Goal: Find specific page/section: Find specific page/section

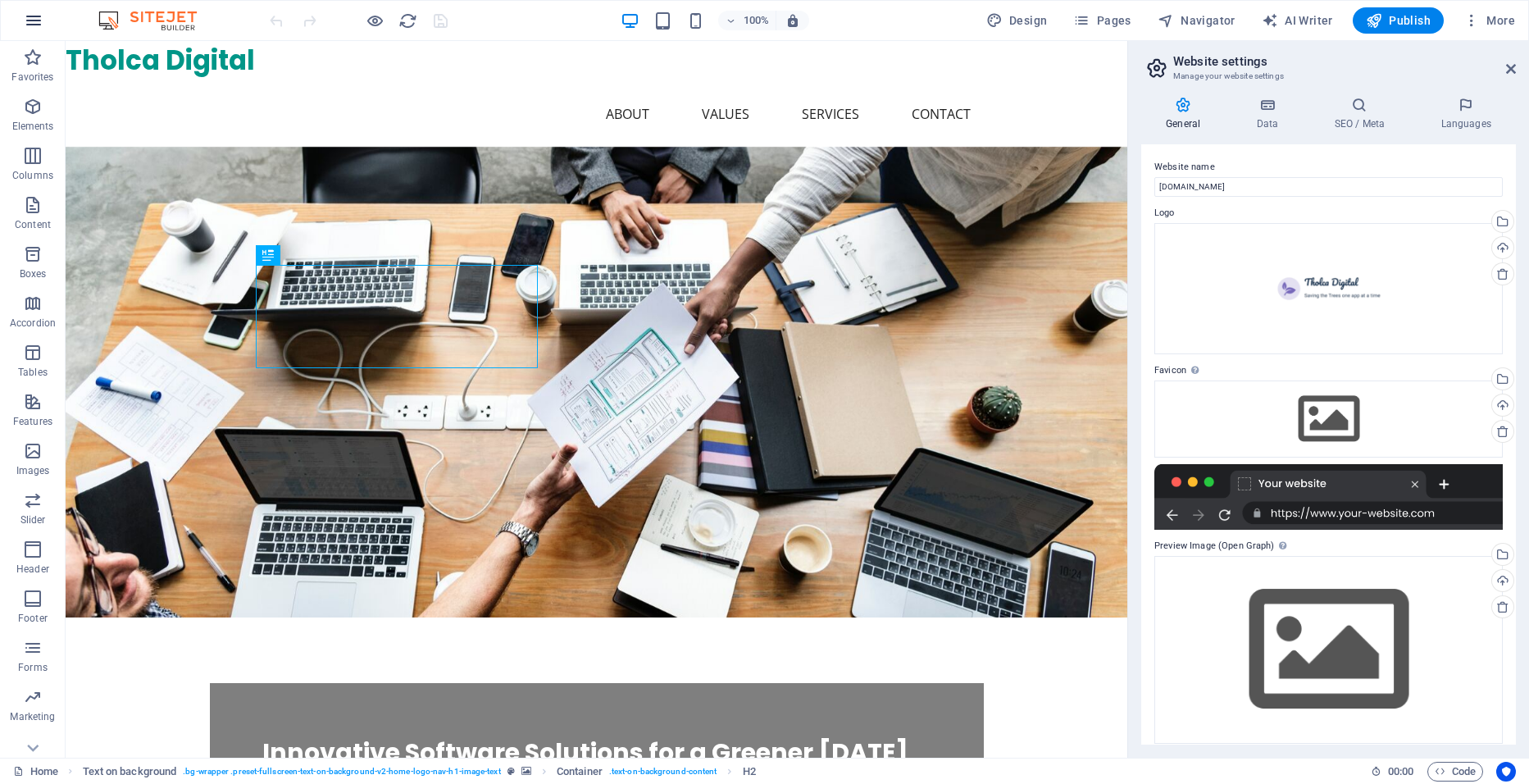
scroll to position [12, 0]
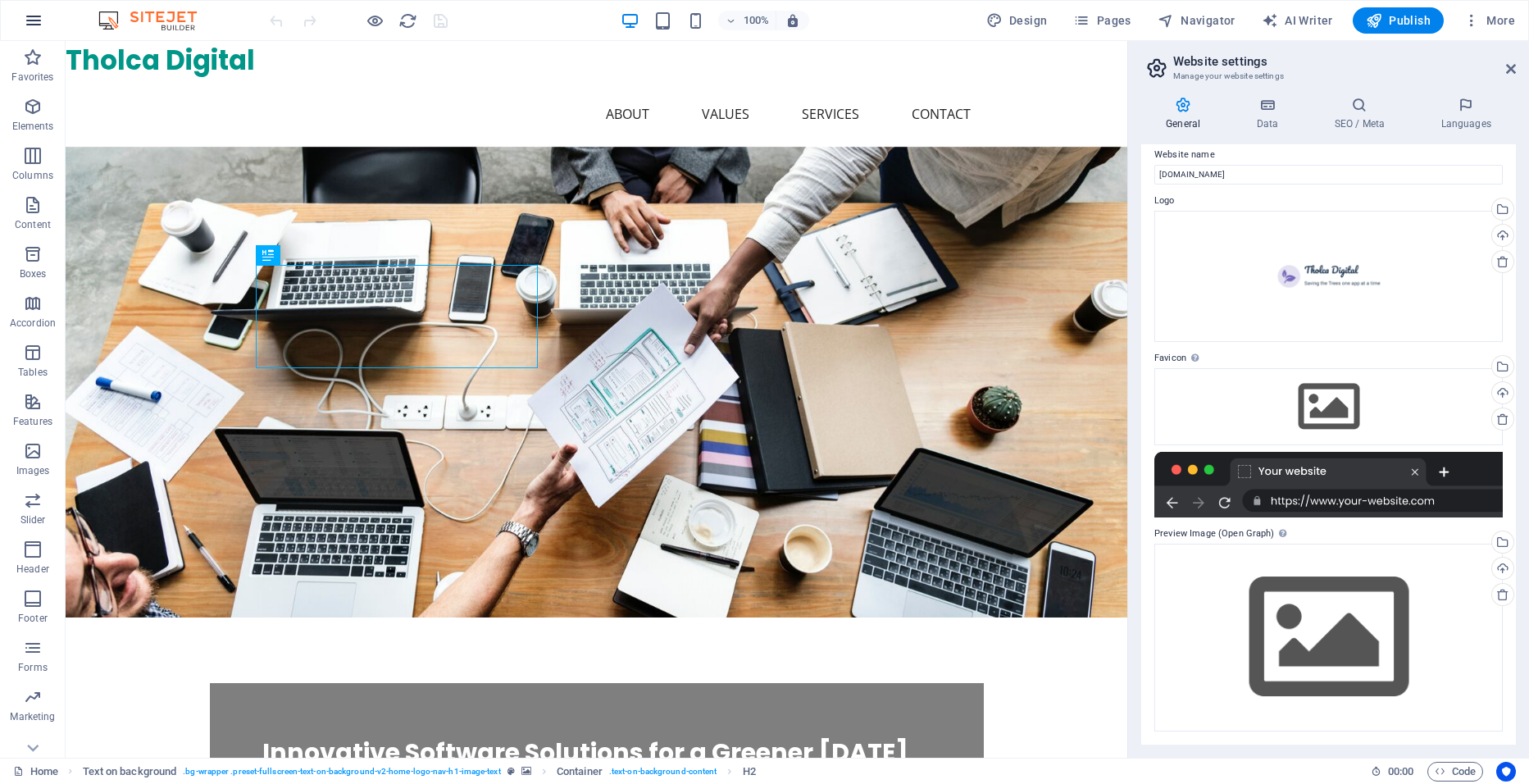
click at [36, 12] on icon "button" at bounding box center [34, 21] width 20 height 20
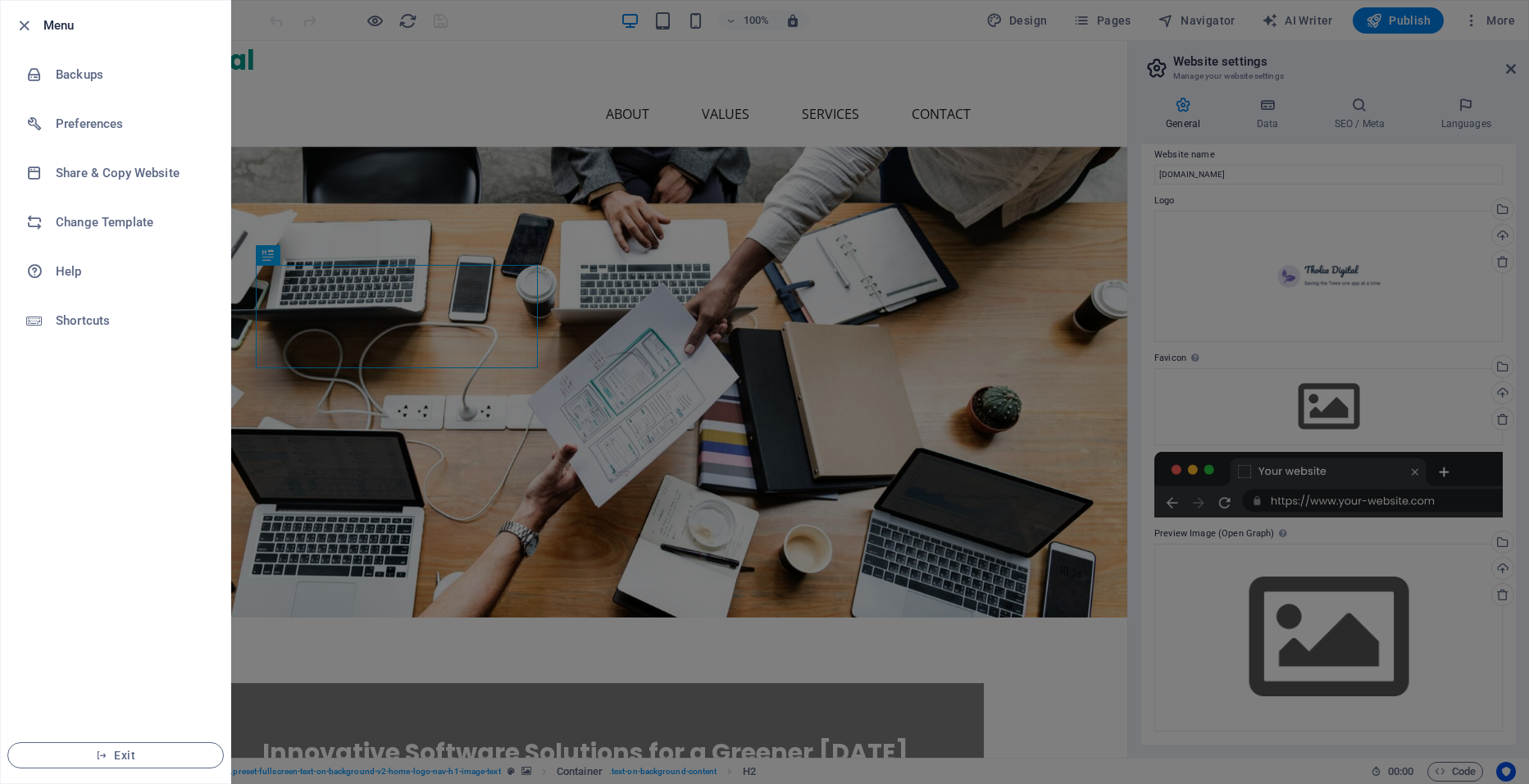
click at [882, 102] on div at bounding box center [764, 392] width 1529 height 784
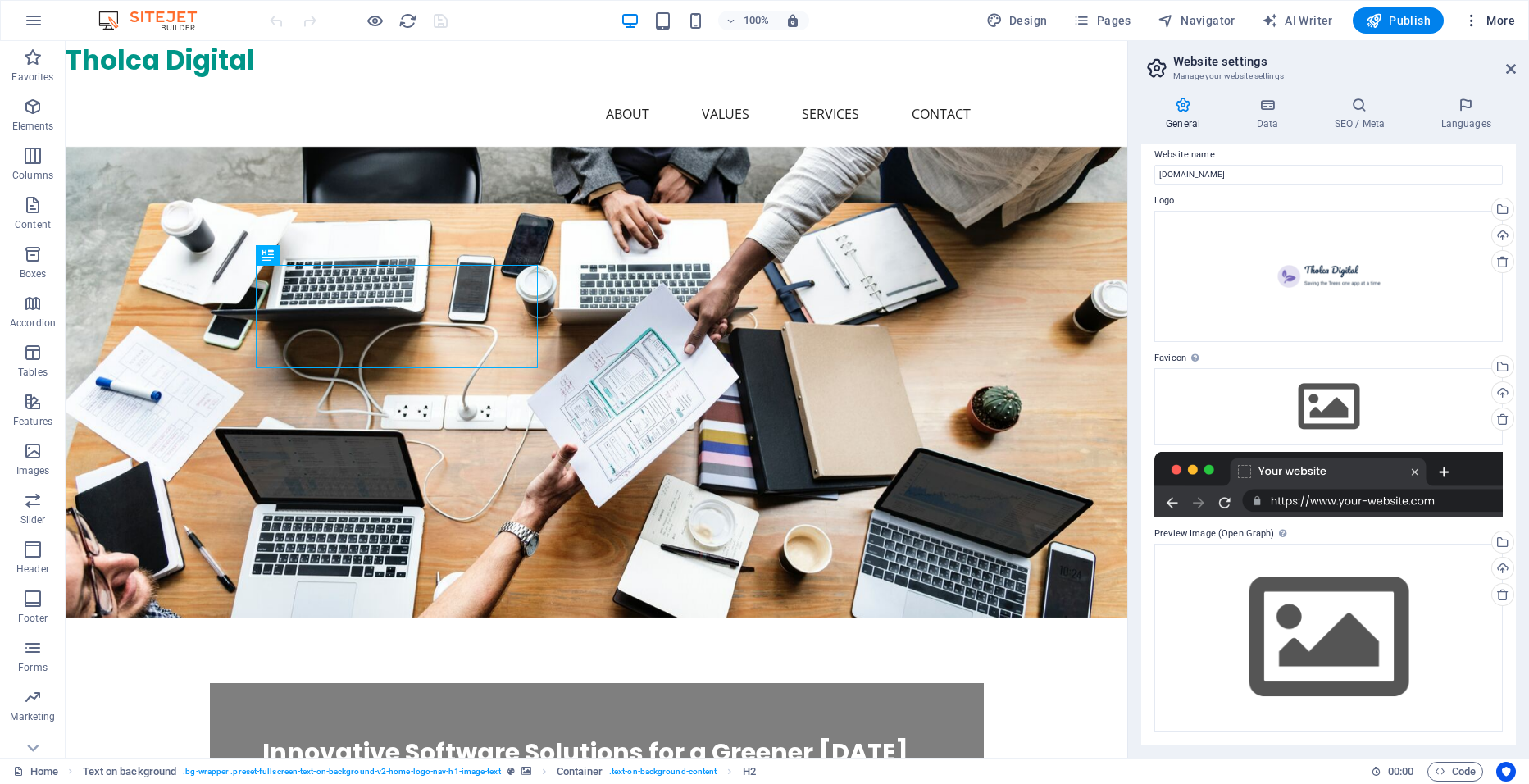
click at [1492, 19] on span "More" at bounding box center [1489, 21] width 51 height 17
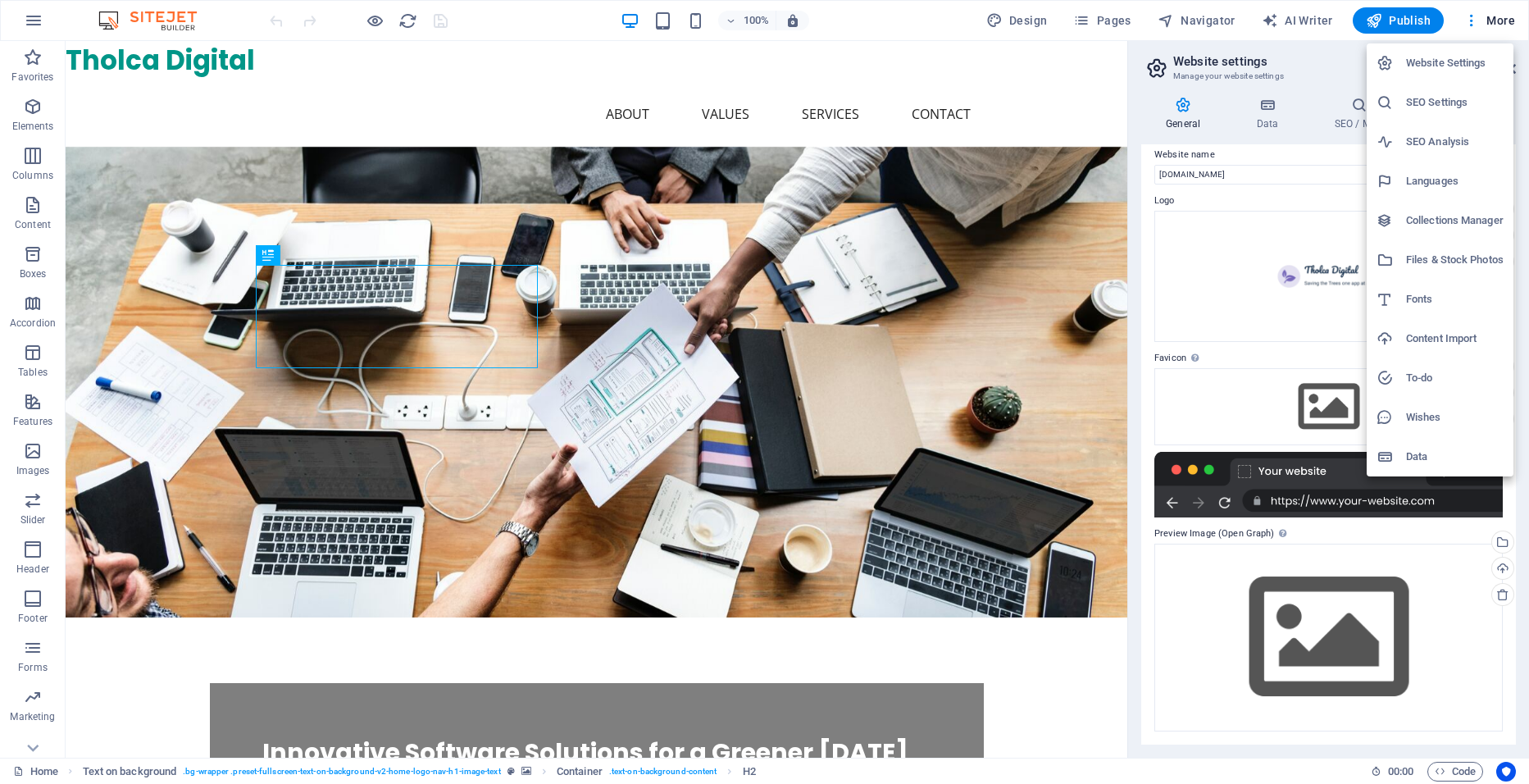
click at [1468, 18] on div at bounding box center [764, 392] width 1529 height 784
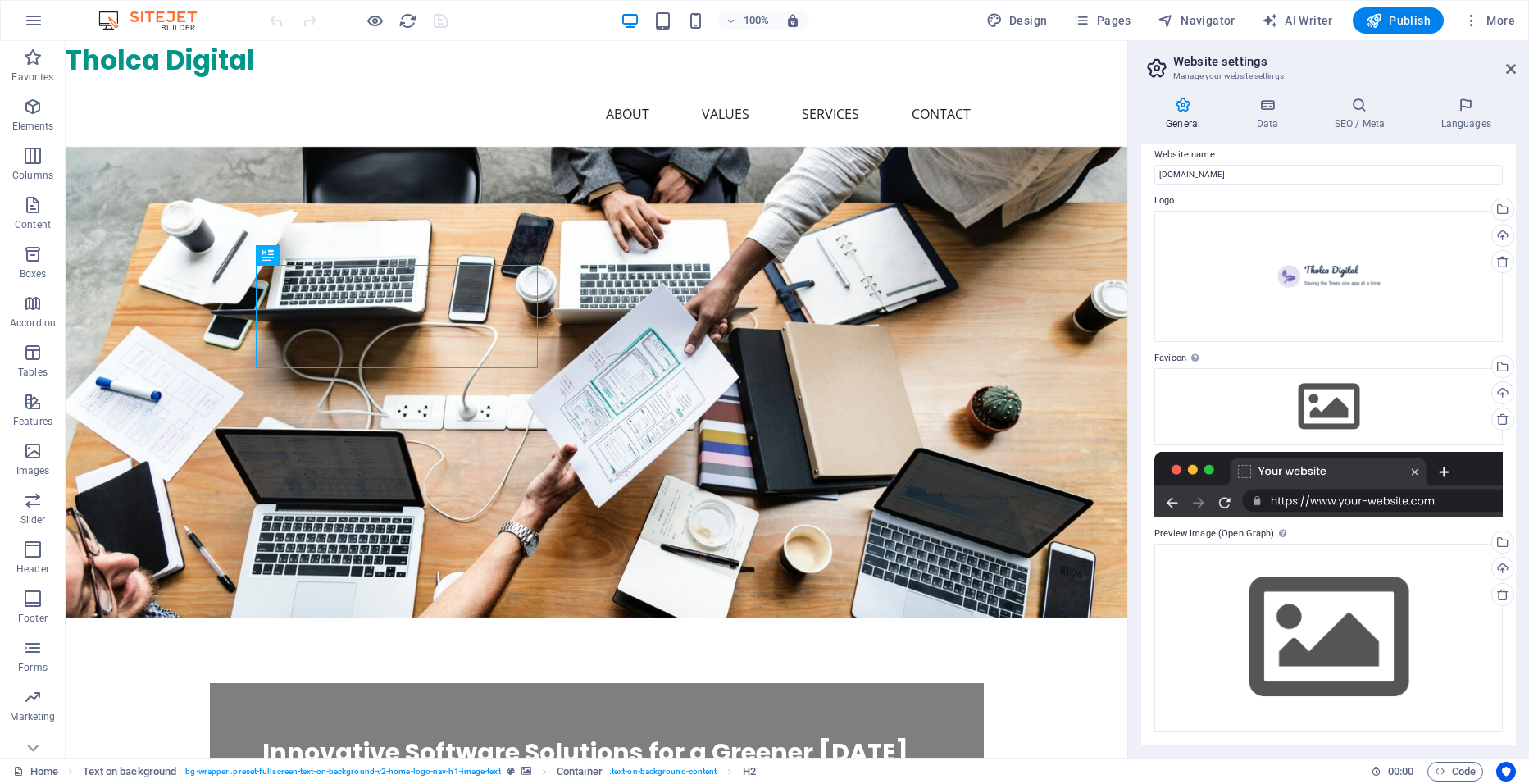
click at [1468, 18] on icon "button" at bounding box center [1472, 21] width 17 height 17
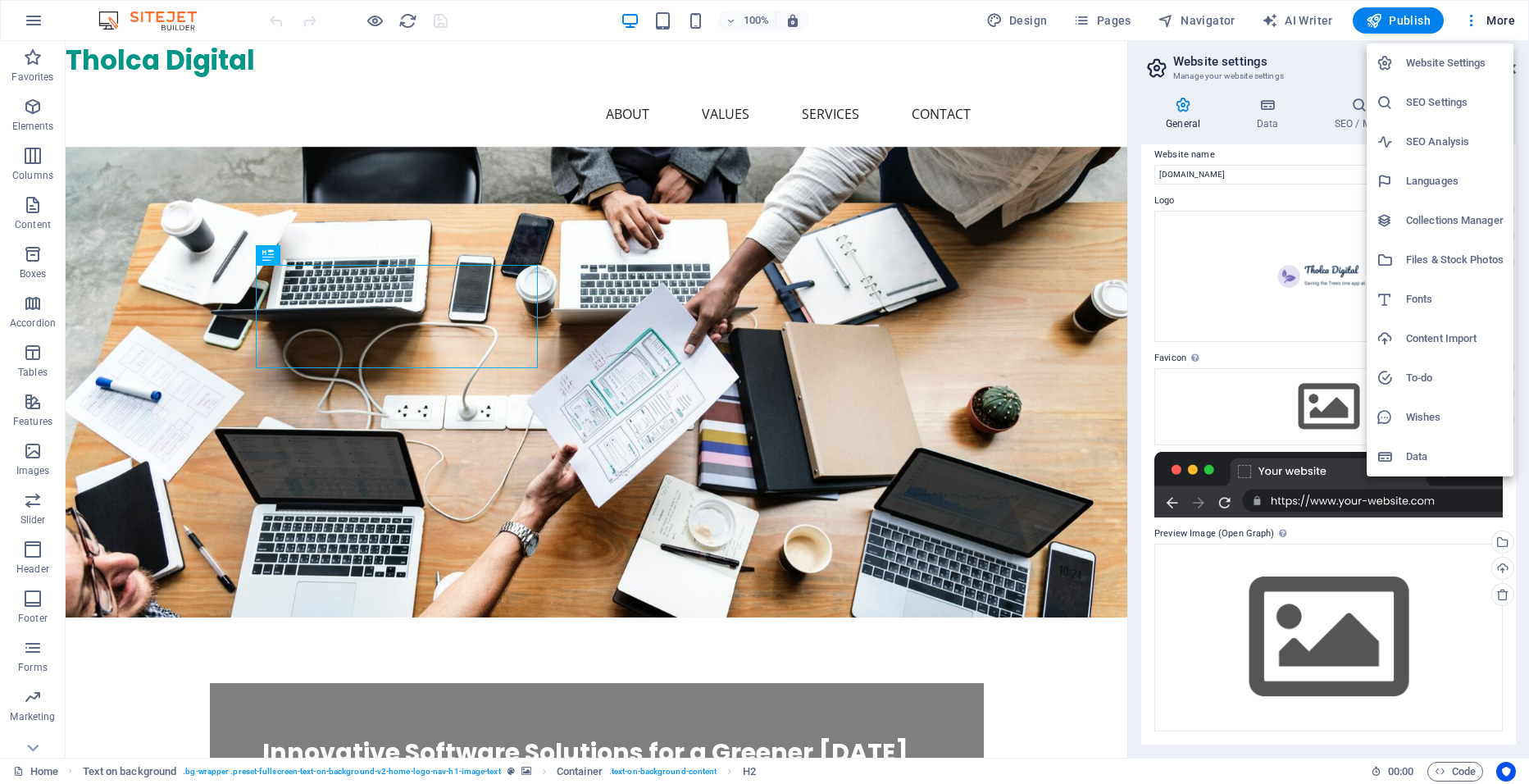
click at [1454, 768] on div at bounding box center [764, 392] width 1529 height 784
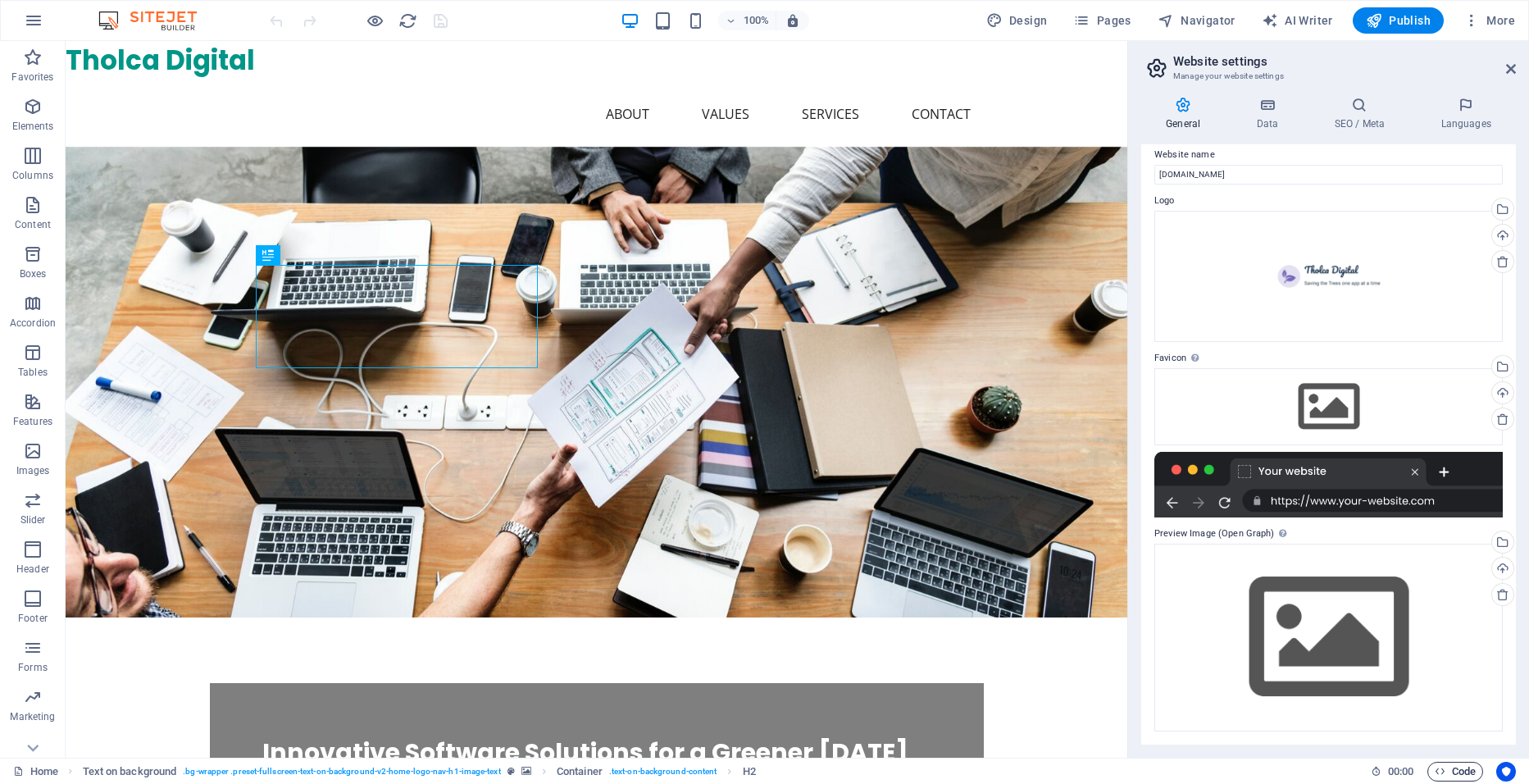
click at [1445, 777] on span "Code" at bounding box center [1455, 772] width 41 height 20
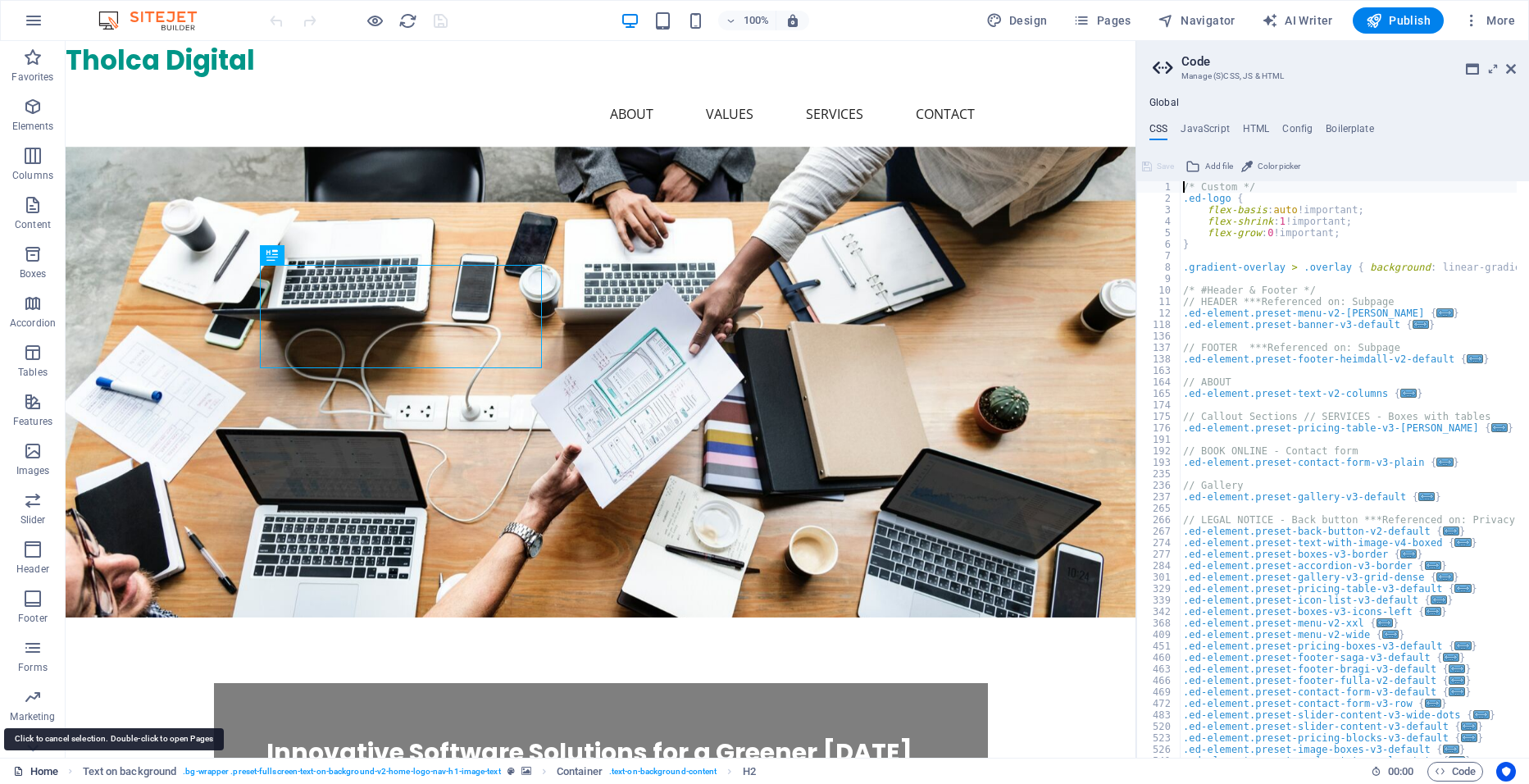
click at [29, 769] on link "Home" at bounding box center [36, 772] width 45 height 20
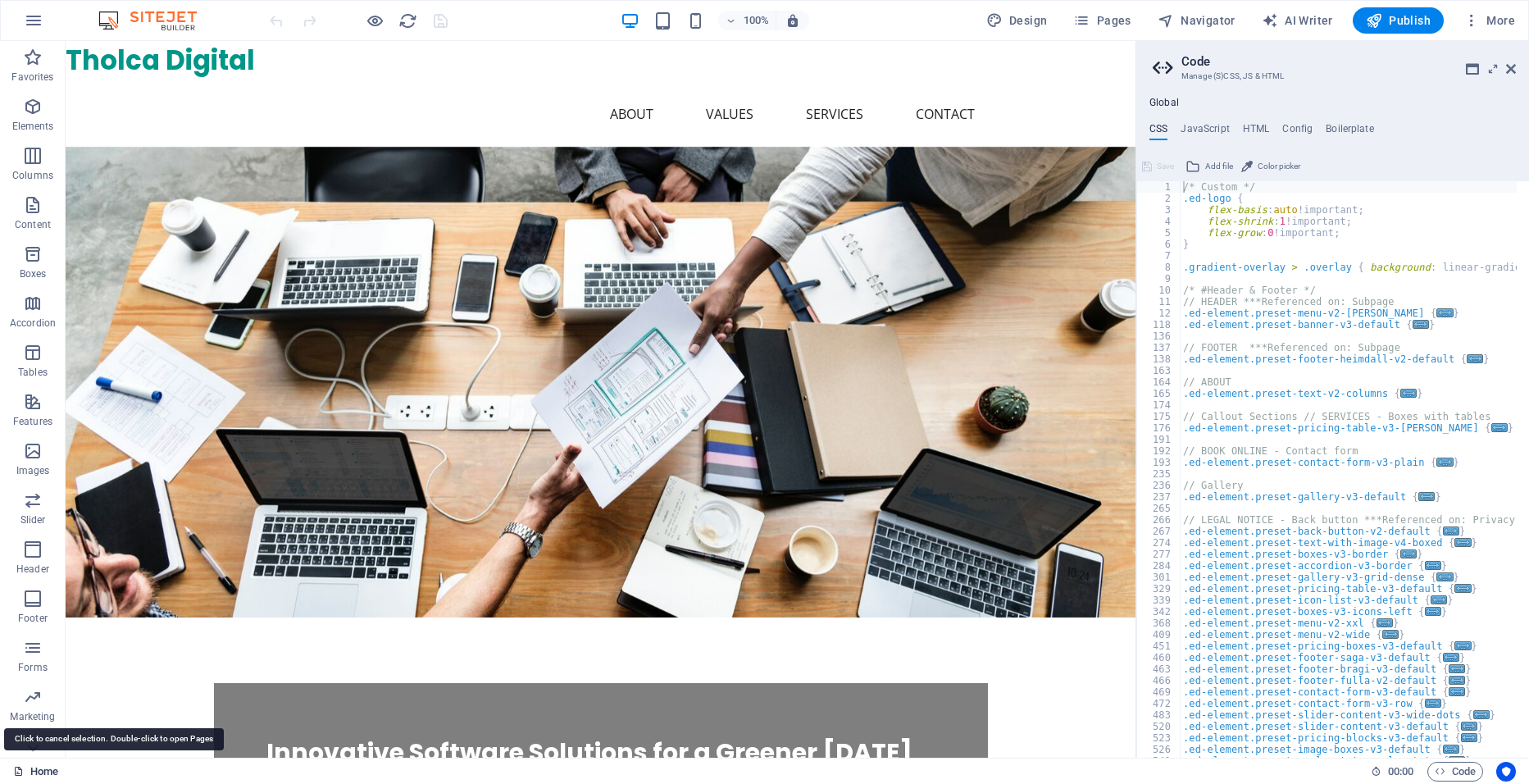
click at [29, 769] on link "Home" at bounding box center [36, 772] width 45 height 20
